Goal: Understand process/instructions: Learn how to perform a task or action

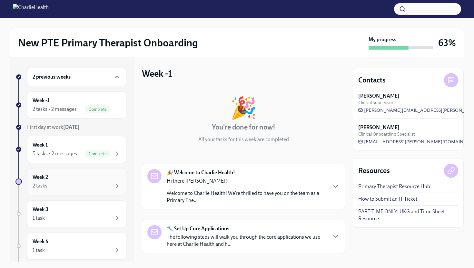
click at [85, 185] on div "2 tasks" at bounding box center [77, 186] width 88 height 8
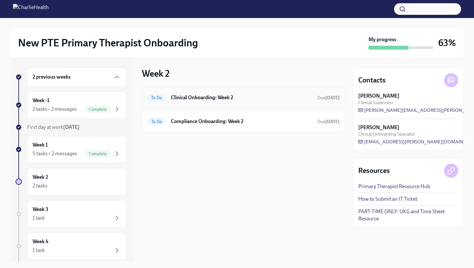
click at [195, 104] on div "To Do Clinical Onboarding: Week 2 Due [DATE]" at bounding box center [243, 97] width 203 height 21
click at [196, 97] on h6 "Clinical Onboarding: Week 2" at bounding box center [241, 97] width 141 height 7
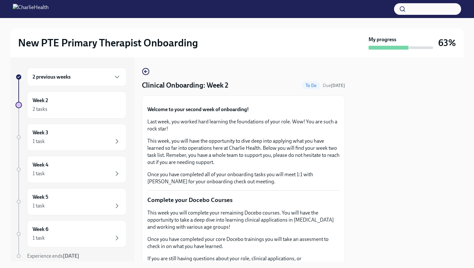
click at [345, 117] on div "2 previous weeks Week 2 2 tasks Week 3 1 task Week 4 1 task Week 5 1 task Week …" at bounding box center [236, 159] width 453 height 204
drag, startPoint x: 422, startPoint y: 87, endPoint x: 421, endPoint y: 81, distance: 6.5
click at [422, 87] on div at bounding box center [407, 159] width 111 height 204
drag, startPoint x: 250, startPoint y: 166, endPoint x: 249, endPoint y: 85, distance: 80.5
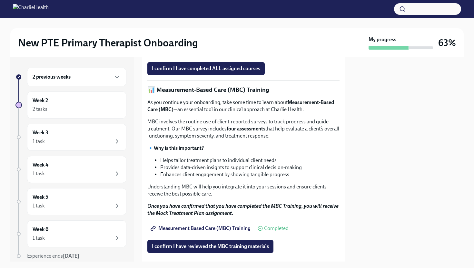
scroll to position [258, 0]
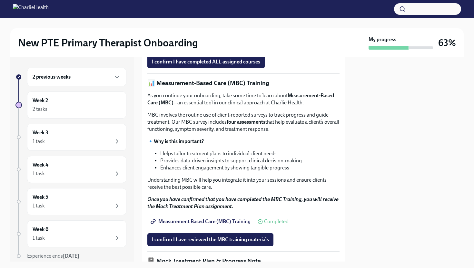
click at [210, 50] on strong "Access Your Docebo Training Here!" at bounding box center [193, 46] width 78 height 6
